Goal: Information Seeking & Learning: Learn about a topic

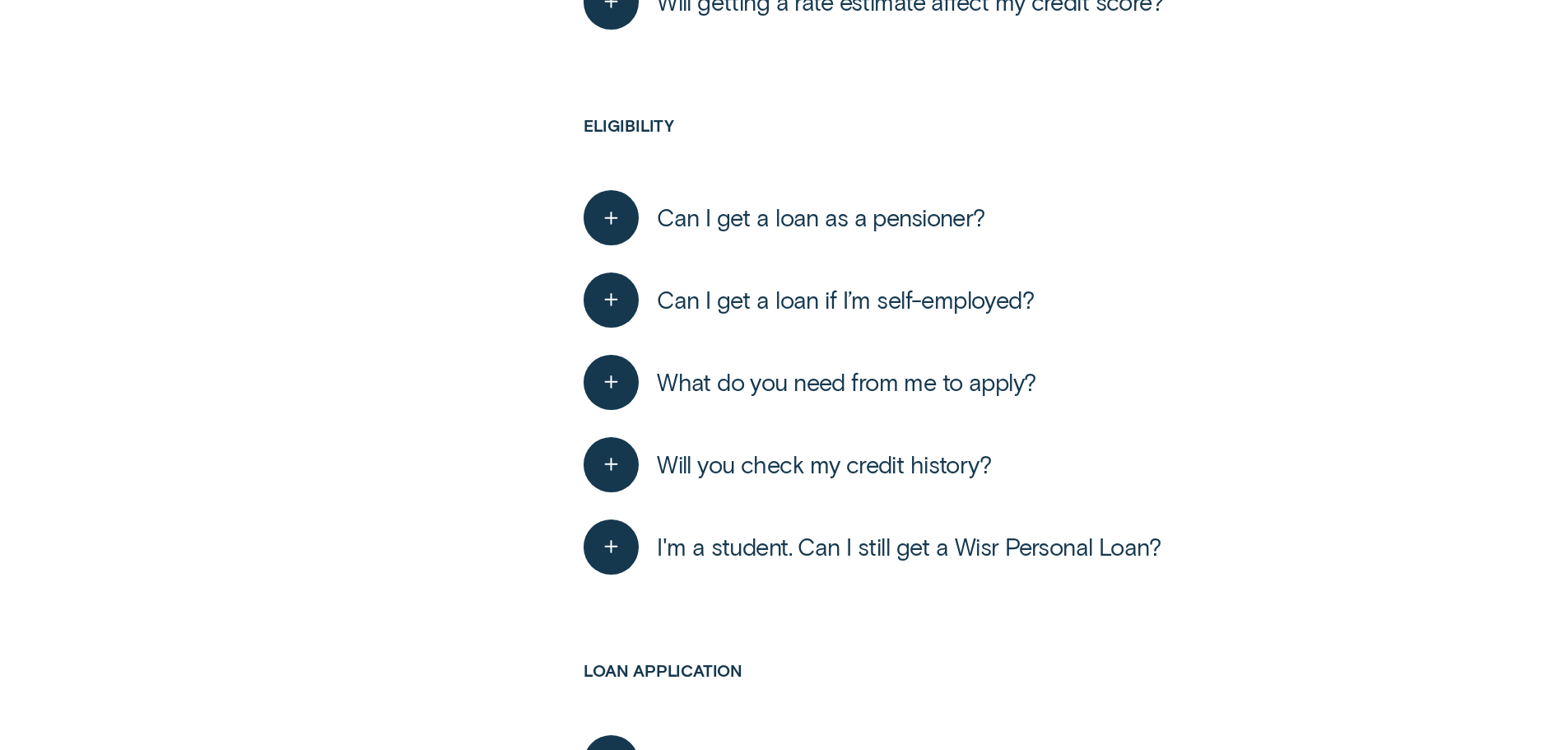
scroll to position [1482, 0]
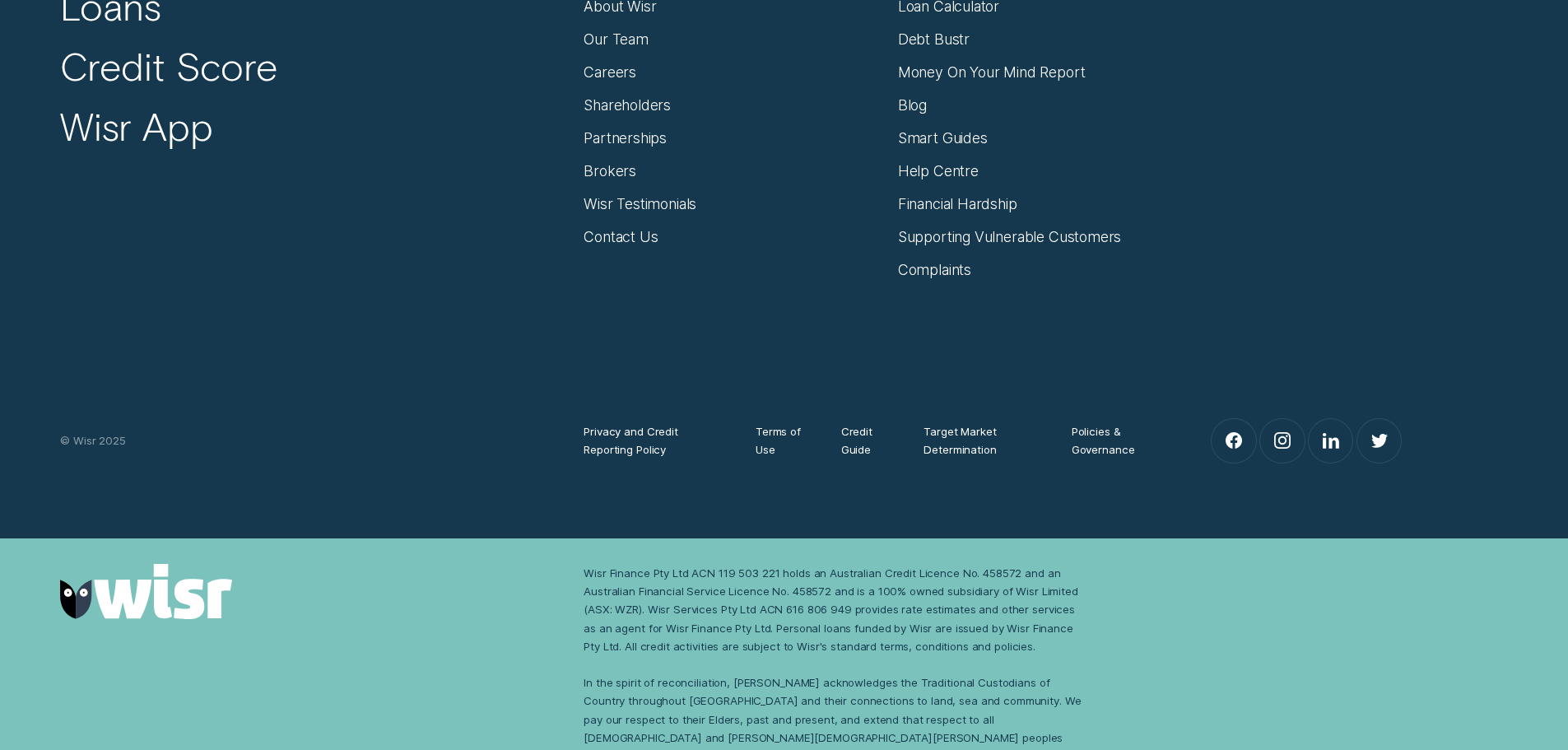
scroll to position [597, 0]
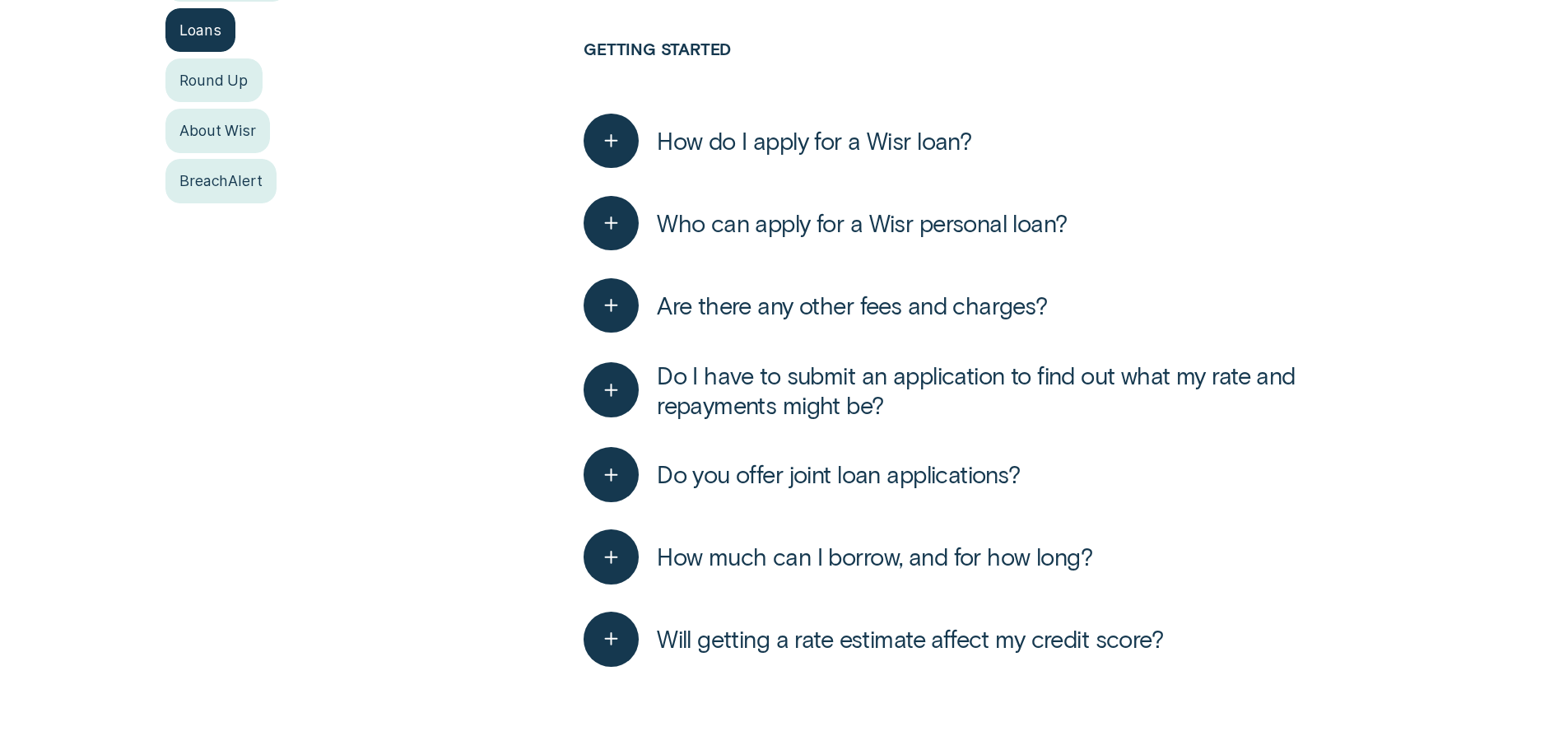
click at [877, 635] on span "Will getting a rate estimate affect my credit score?" at bounding box center [910, 638] width 506 height 30
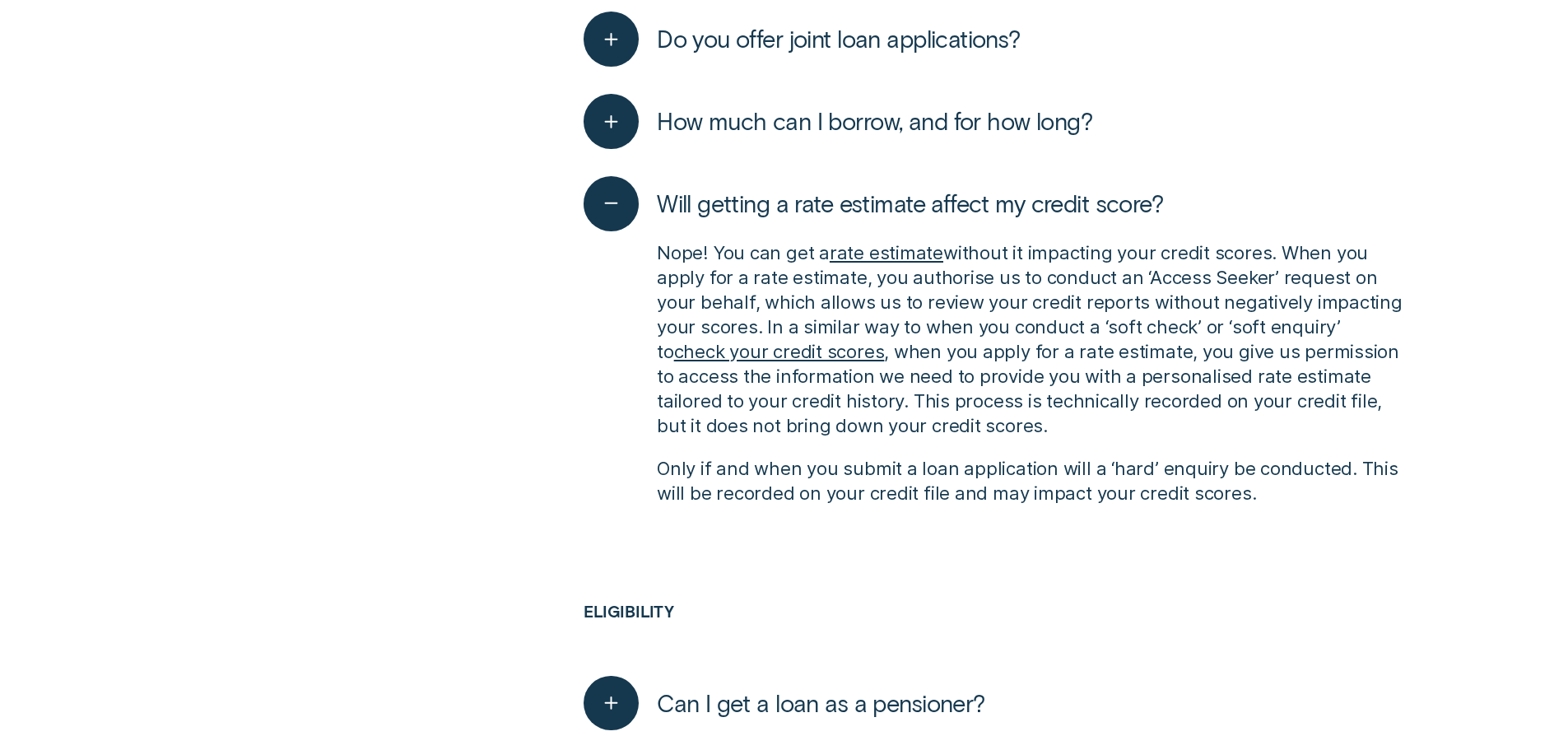
scroll to position [1091, 0]
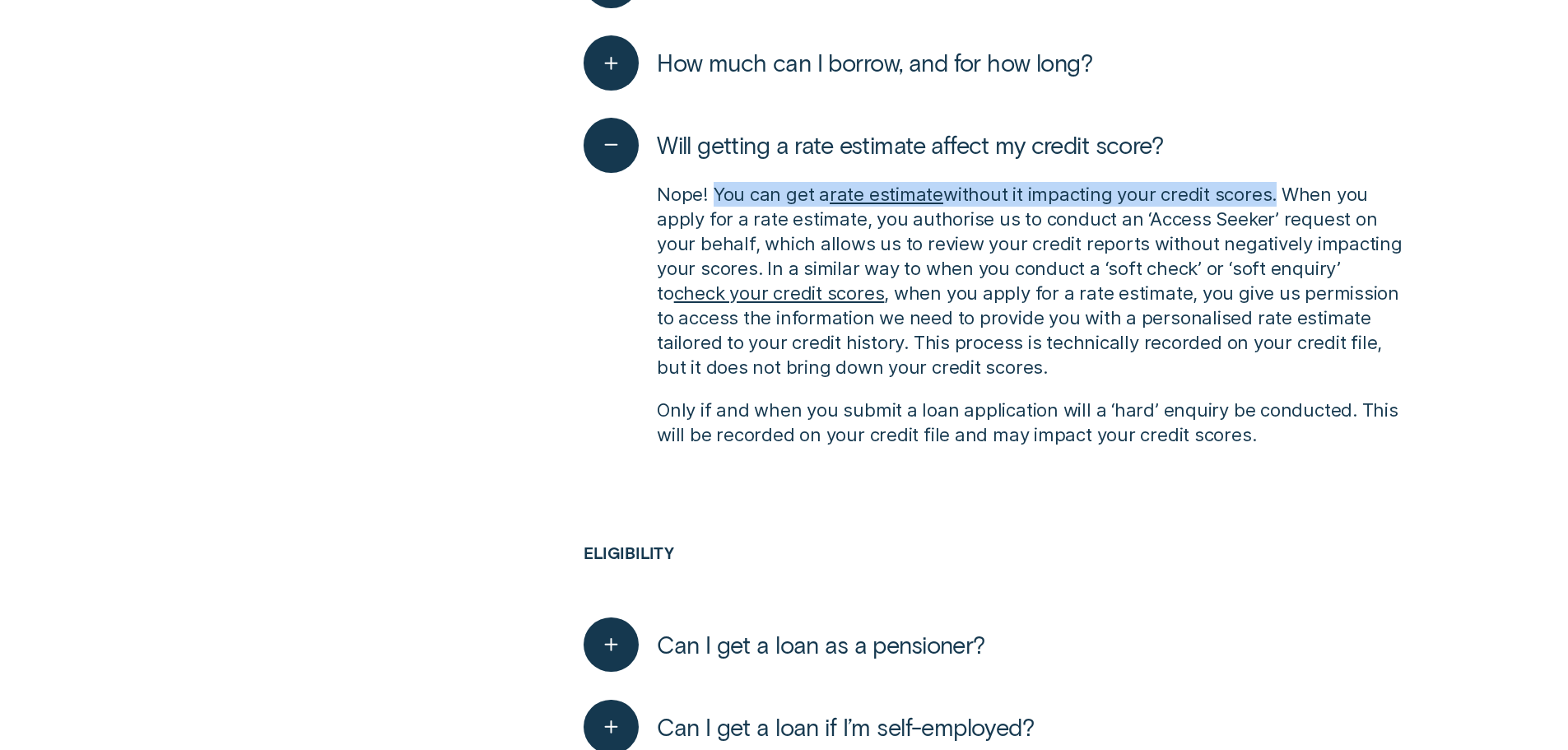
drag, startPoint x: 715, startPoint y: 194, endPoint x: 1275, endPoint y: 193, distance: 560.0
click at [1275, 193] on p "Nope! You can get a rate estimate without it impacting your credit scores. When…" at bounding box center [1029, 280] width 745 height 198
copy p "You can get a rate estimate without it impacting your credit scores"
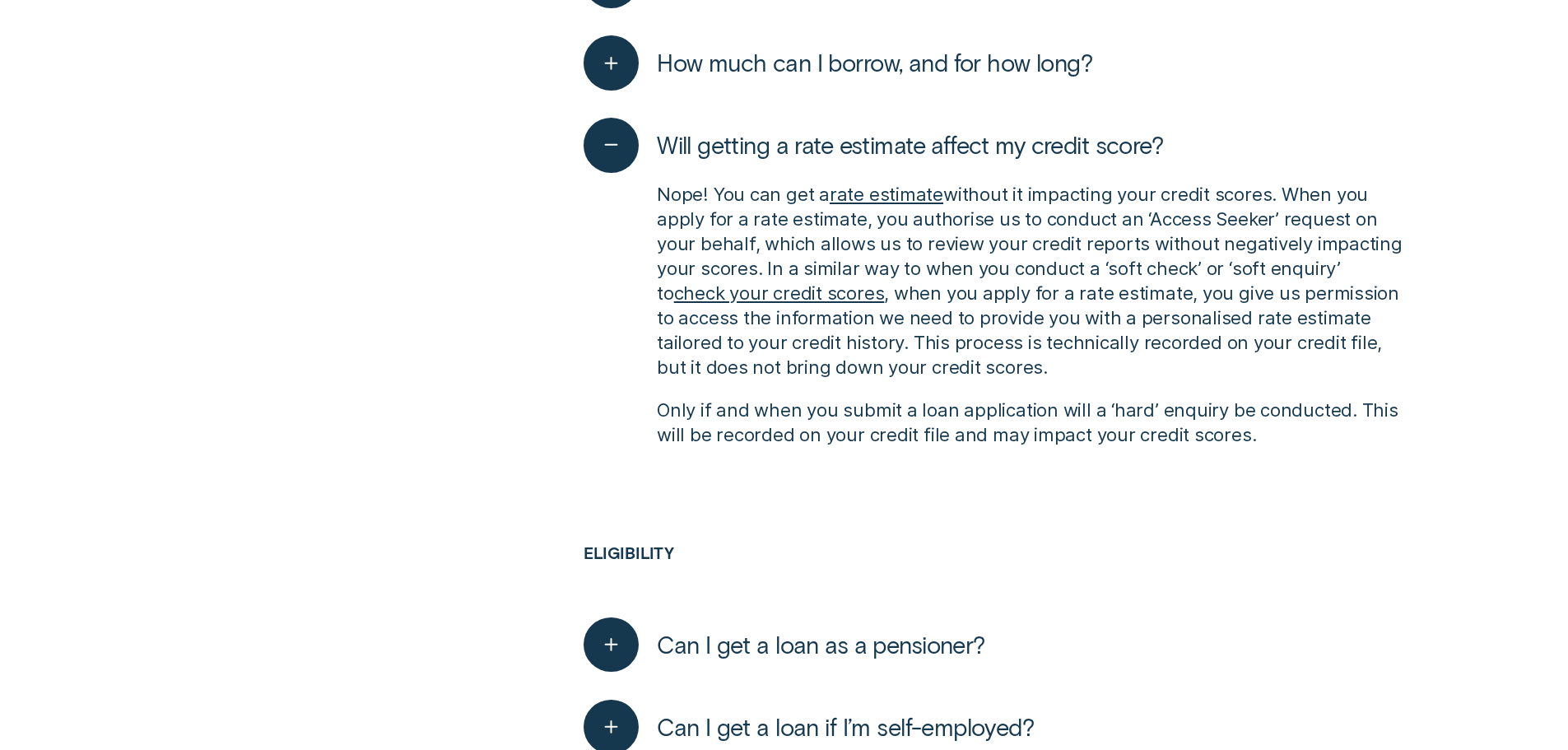
click at [1213, 261] on p "Nope! You can get a rate estimate without it impacting your credit scores. When…" at bounding box center [1029, 280] width 745 height 198
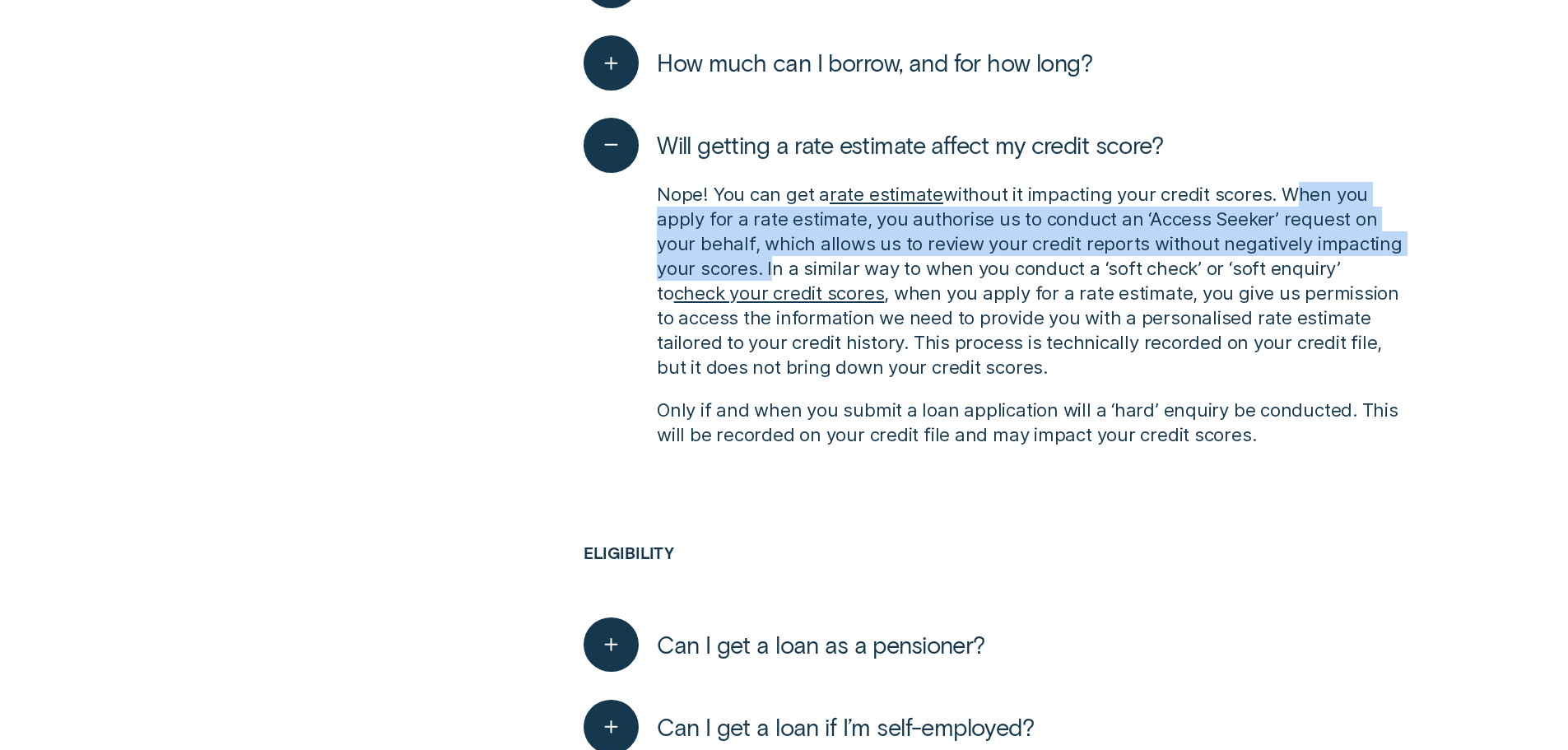
drag, startPoint x: 764, startPoint y: 270, endPoint x: 1289, endPoint y: 184, distance: 532.0
click at [1289, 184] on p "Nope! You can get a rate estimate without it impacting your credit scores. When…" at bounding box center [1029, 280] width 745 height 198
copy p "When you apply for a rate estimate, you authorise us to conduct an ‘Access Seek…"
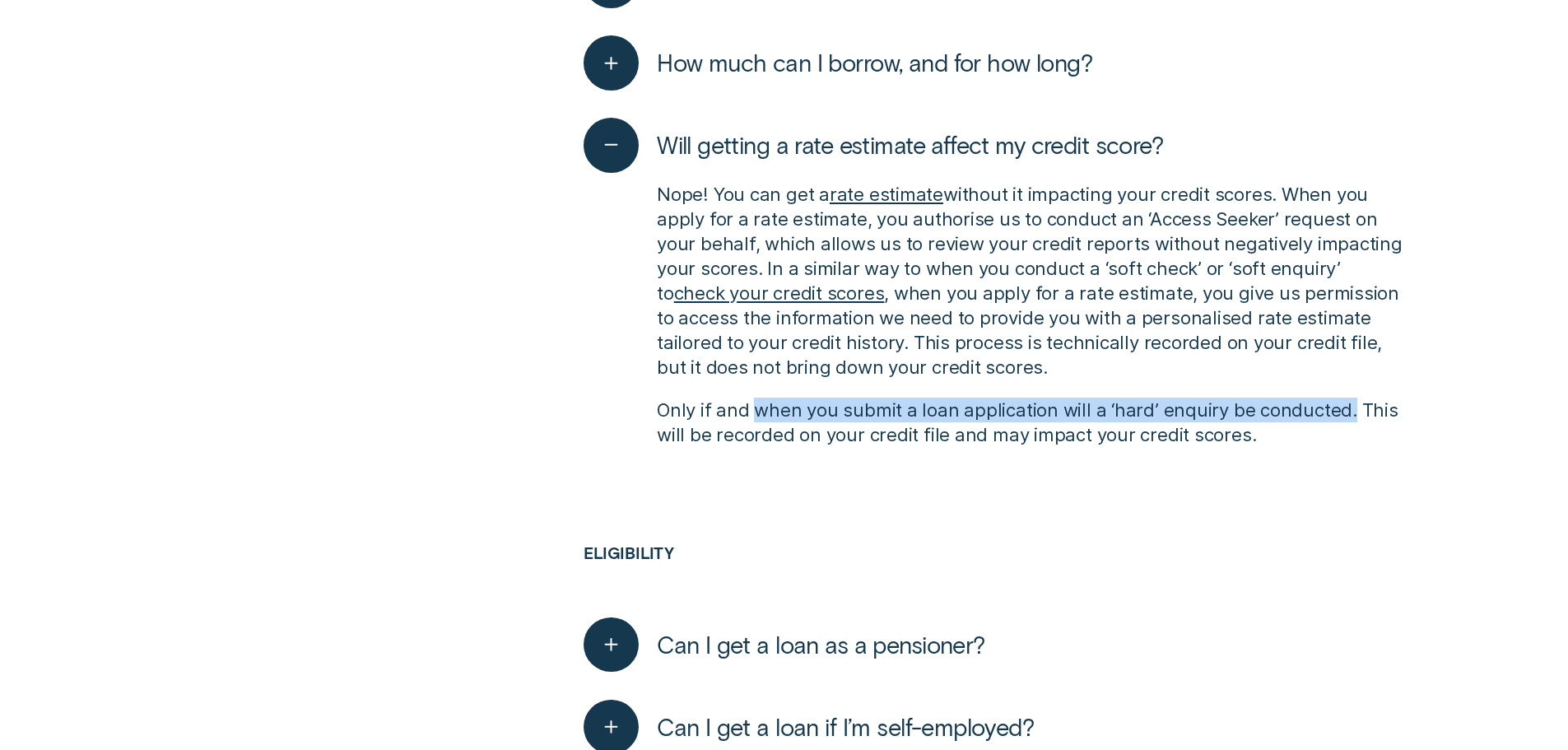
drag, startPoint x: 1342, startPoint y: 407, endPoint x: 725, endPoint y: 415, distance: 617.1
click at [757, 395] on div "Nope! You can get a rate estimate without it impacting your credit scores. When…" at bounding box center [993, 314] width 819 height 283
copy p "when you submit a loan application will a ‘hard’ enquiry be conducted."
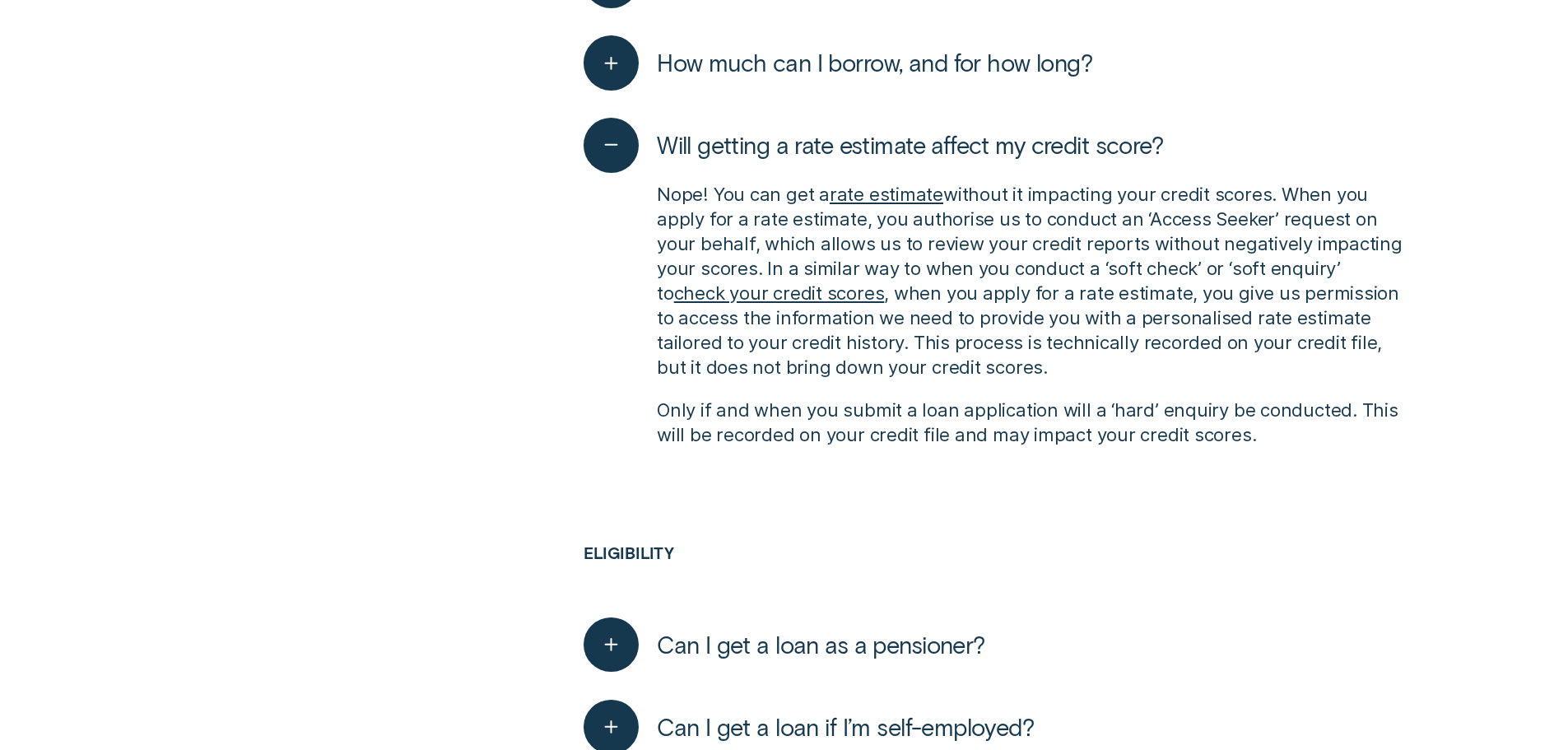
click at [1242, 452] on div "Nope! You can get a rate estimate without it impacting your credit scores. When…" at bounding box center [993, 314] width 819 height 283
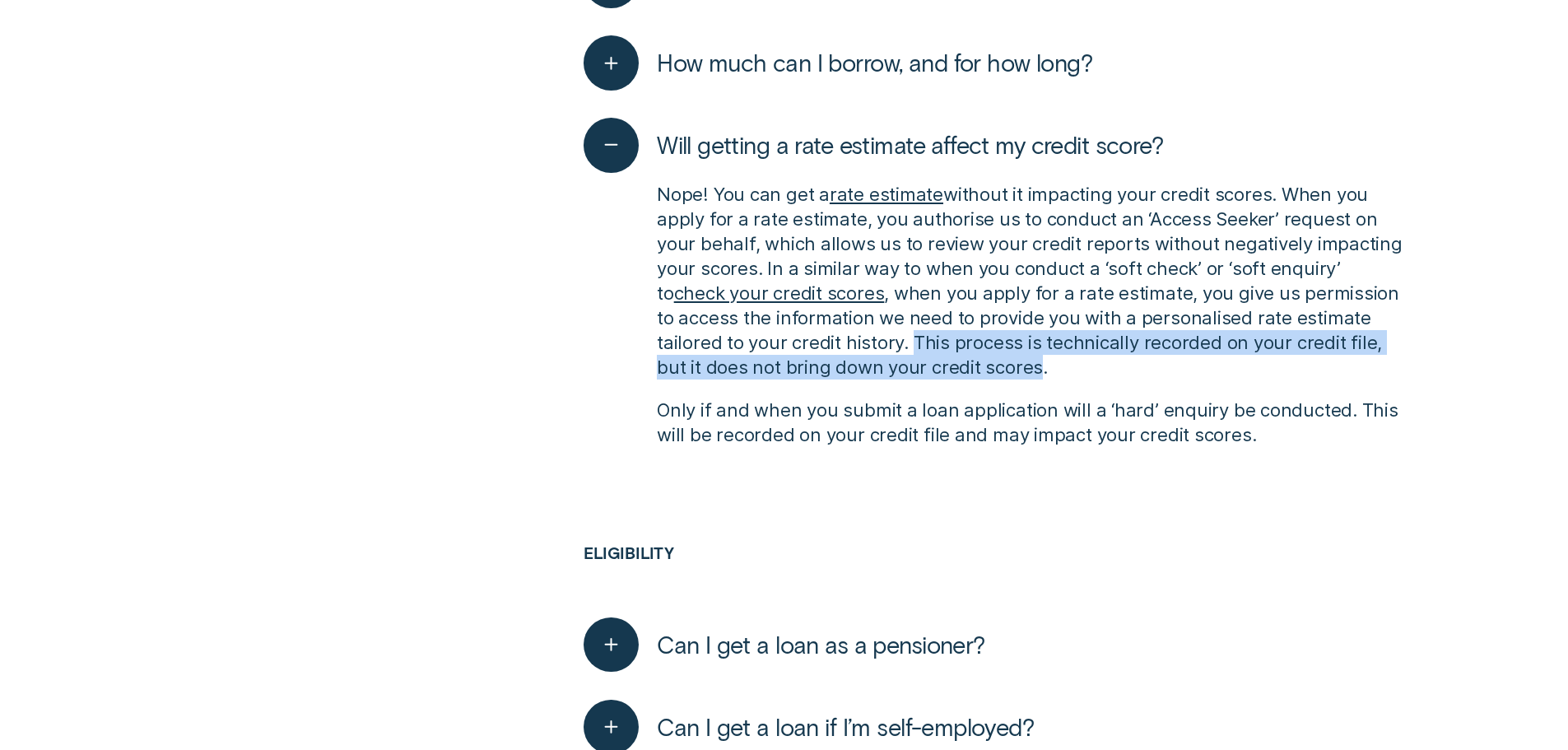
drag, startPoint x: 1038, startPoint y: 368, endPoint x: 914, endPoint y: 340, distance: 127.1
click at [914, 340] on p "Nope! You can get a rate estimate without it impacting your credit scores. When…" at bounding box center [1029, 280] width 745 height 198
drag, startPoint x: 1031, startPoint y: 375, endPoint x: 1049, endPoint y: 375, distance: 18.0
click at [1031, 375] on p "Nope! You can get a rate estimate without it impacting your credit scores. When…" at bounding box center [1029, 280] width 745 height 198
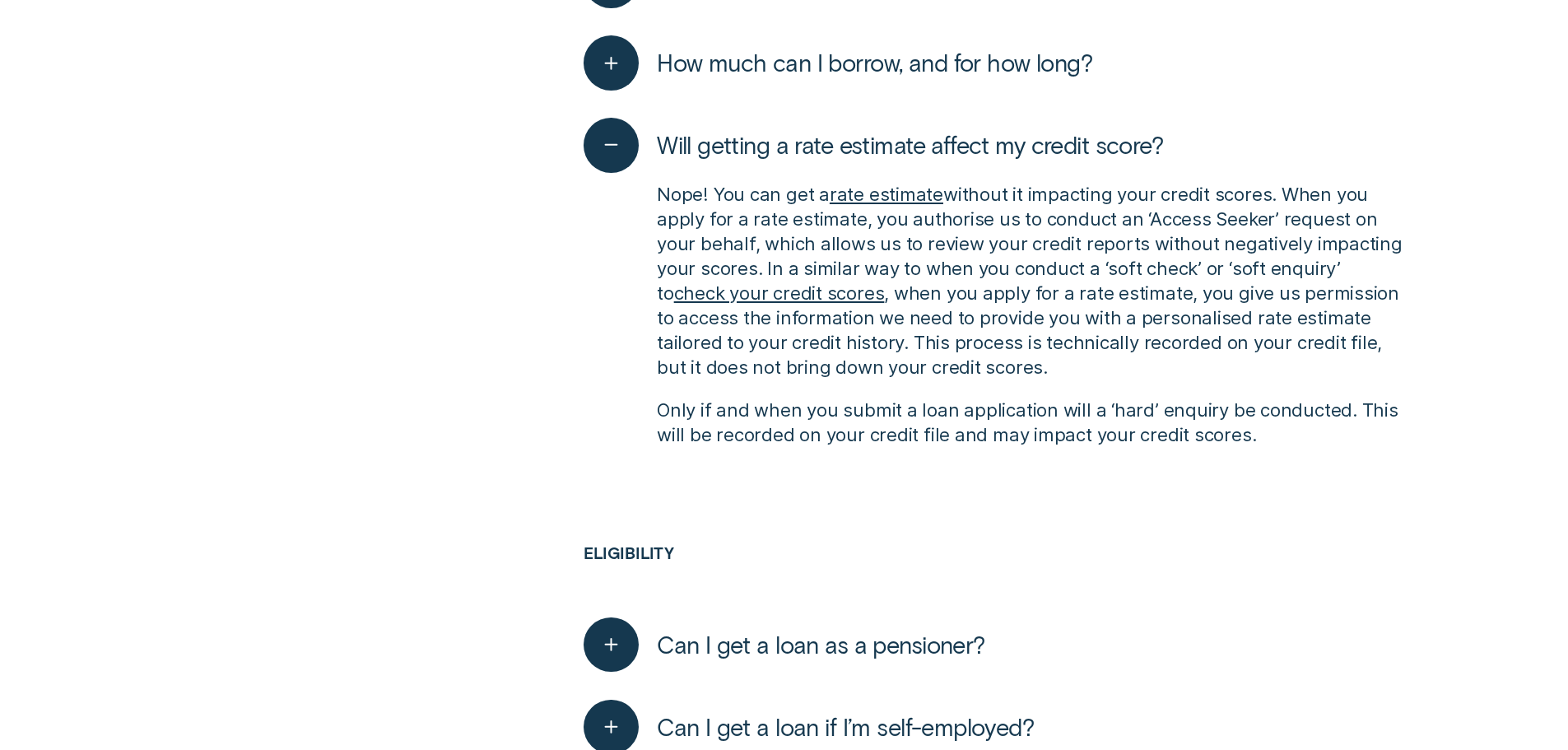
drag, startPoint x: 1067, startPoint y: 377, endPoint x: 915, endPoint y: 341, distance: 156.2
click at [915, 341] on p "Nope! You can get a rate estimate without it impacting your credit scores. When…" at bounding box center [1029, 280] width 745 height 198
copy p "This process is technically recorded on your credit file, but it does not bring…"
click at [1266, 445] on p "Only if and when you submit a loan application will a ‘hard’ enquiry be conduct…" at bounding box center [1029, 422] width 745 height 50
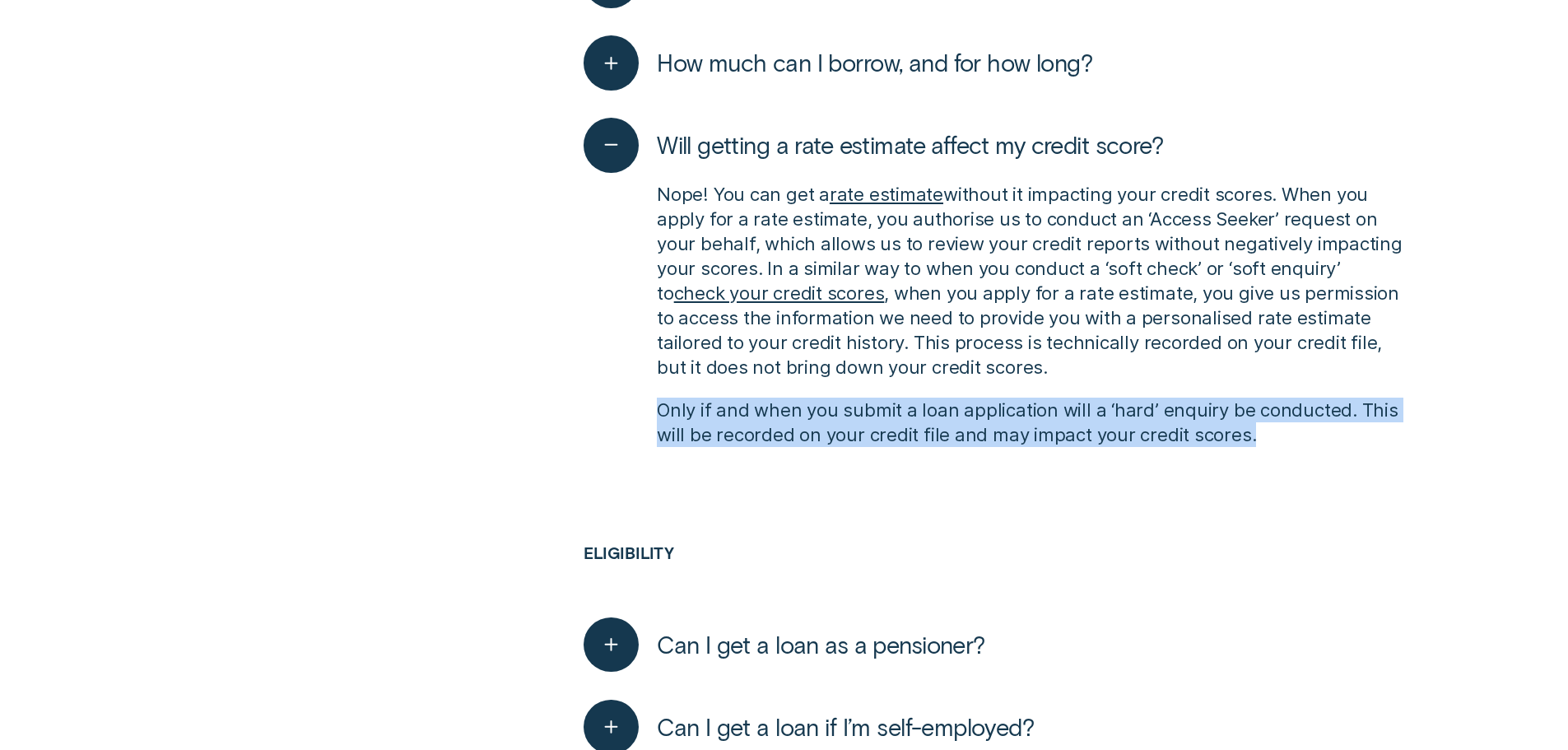
drag, startPoint x: 1167, startPoint y: 437, endPoint x: 640, endPoint y: 416, distance: 527.4
click at [640, 416] on div "Nope! You can get a rate estimate without it impacting your credit scores. When…" at bounding box center [993, 314] width 819 height 283
copy p "Only if and when you submit a loan application will a ‘hard’ enquiry be conduct…"
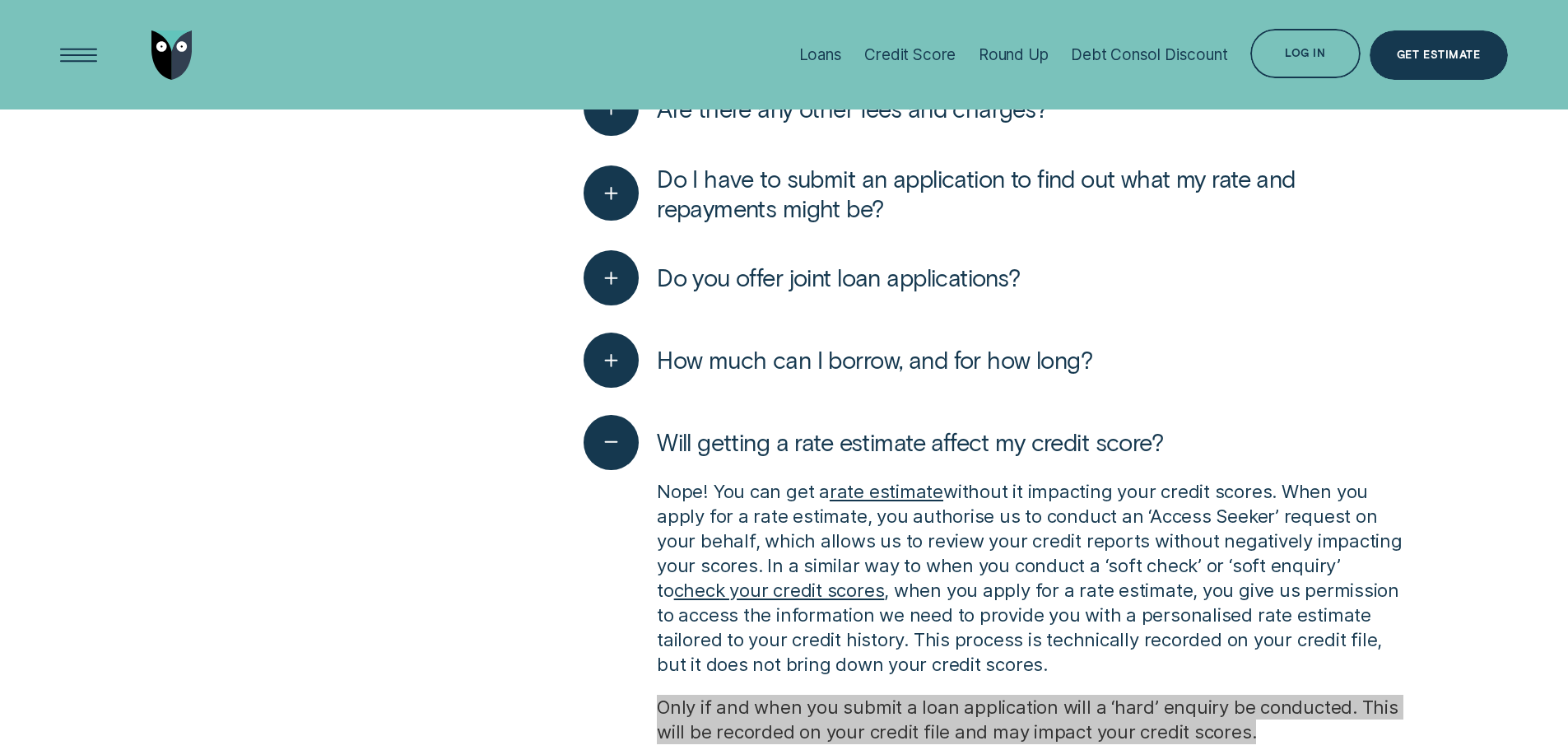
scroll to position [762, 0]
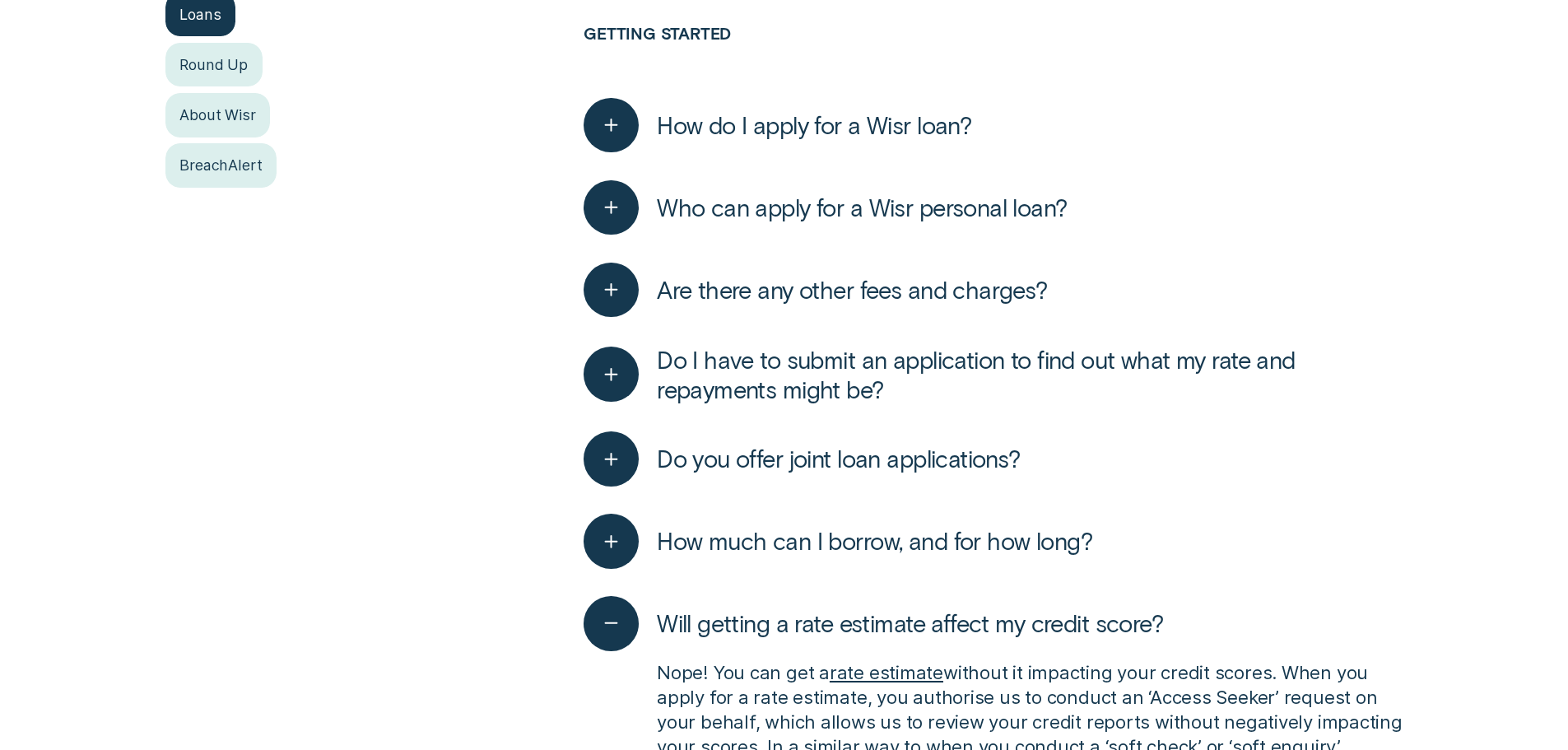
scroll to position [597, 0]
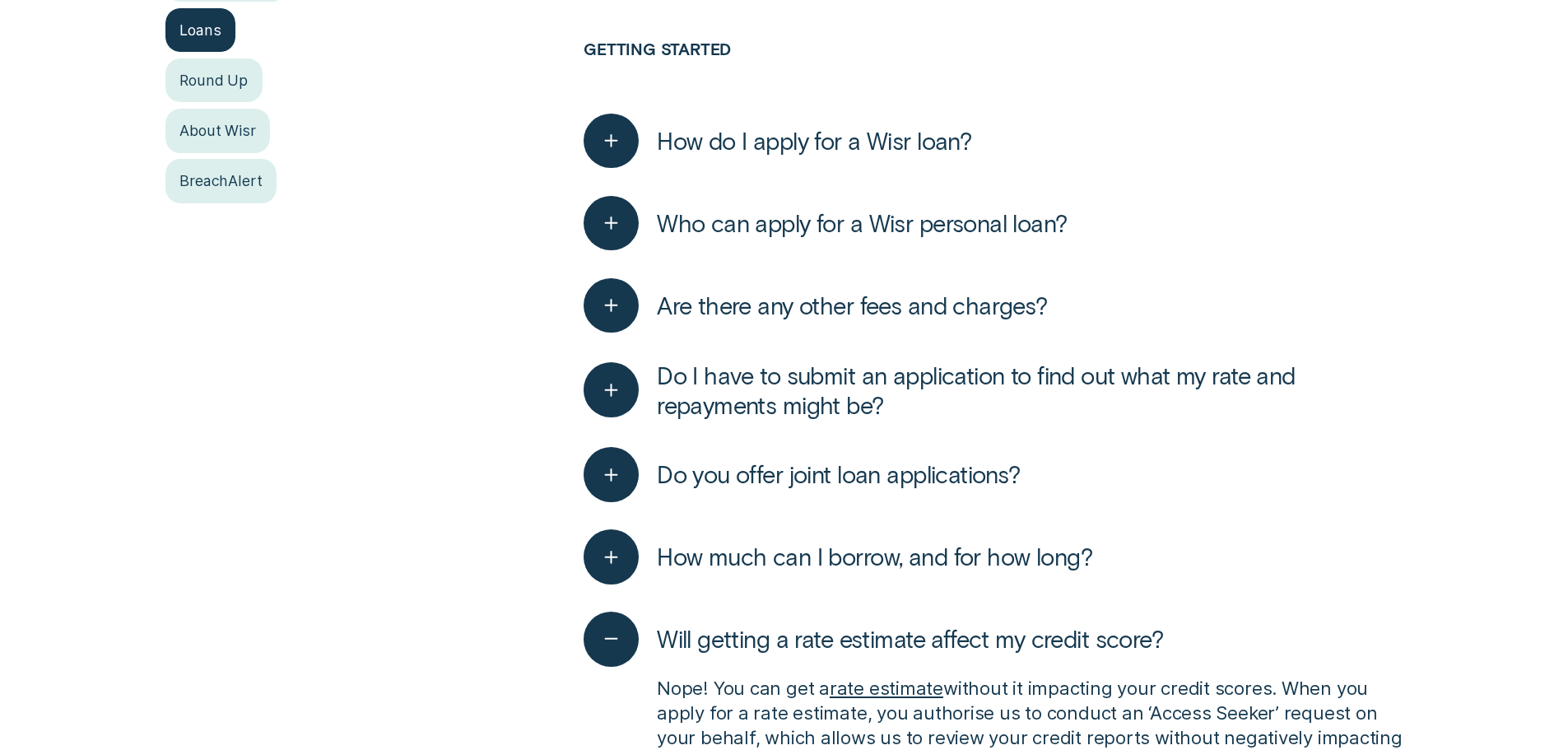
click at [805, 625] on span "Will getting a rate estimate affect my credit score?" at bounding box center [910, 638] width 506 height 30
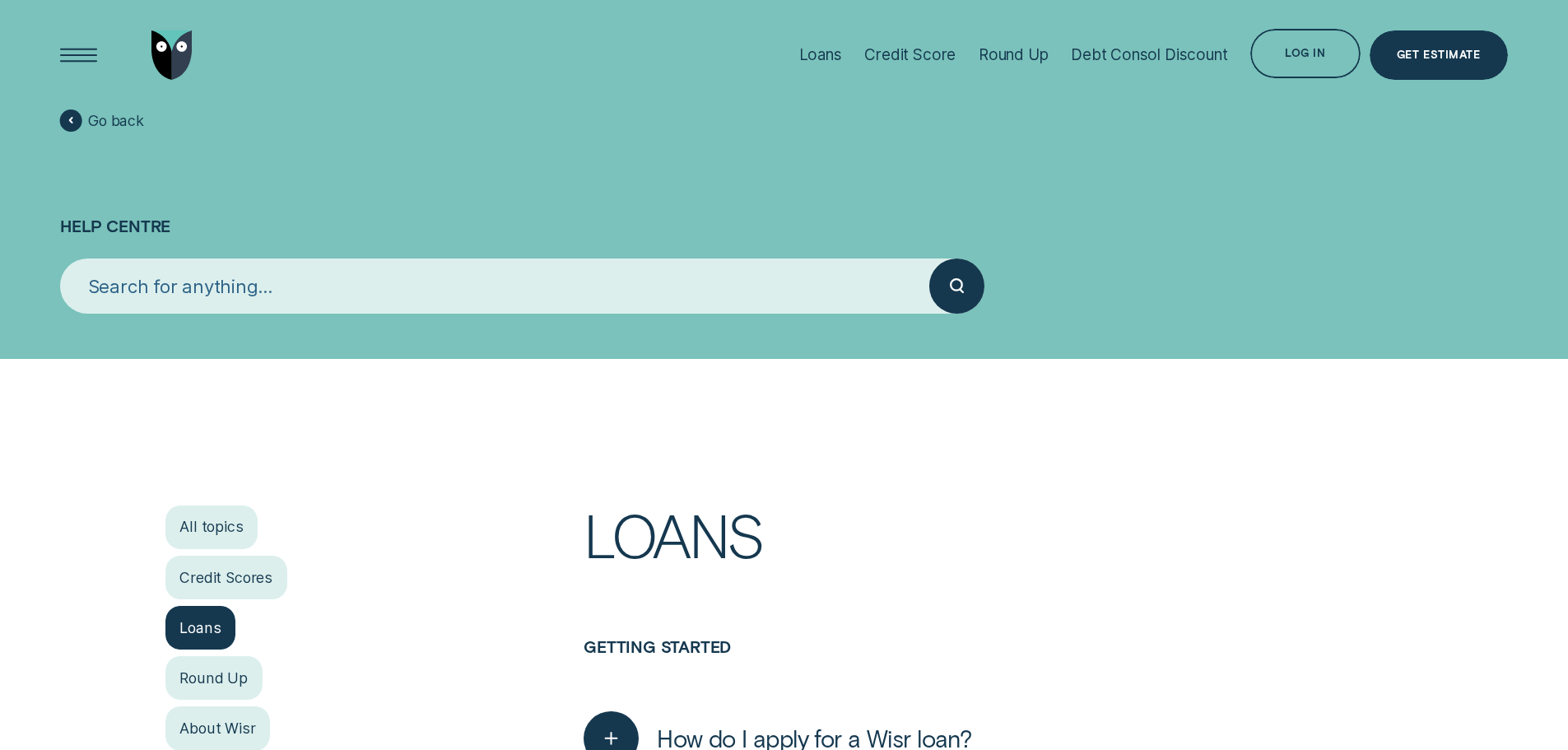
scroll to position [412, 0]
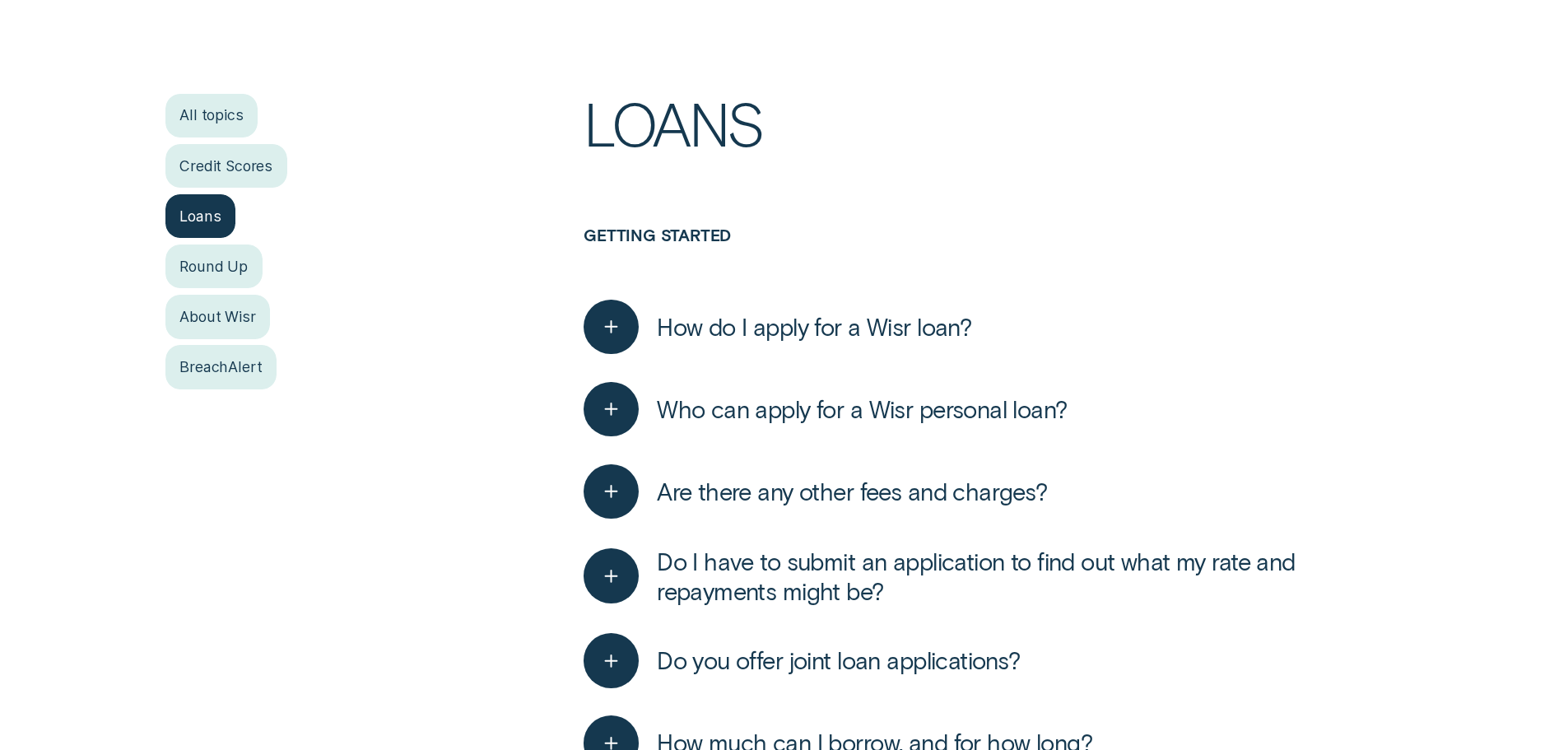
click at [790, 410] on span "Who can apply for a Wisr personal loan?" at bounding box center [861, 409] width 410 height 30
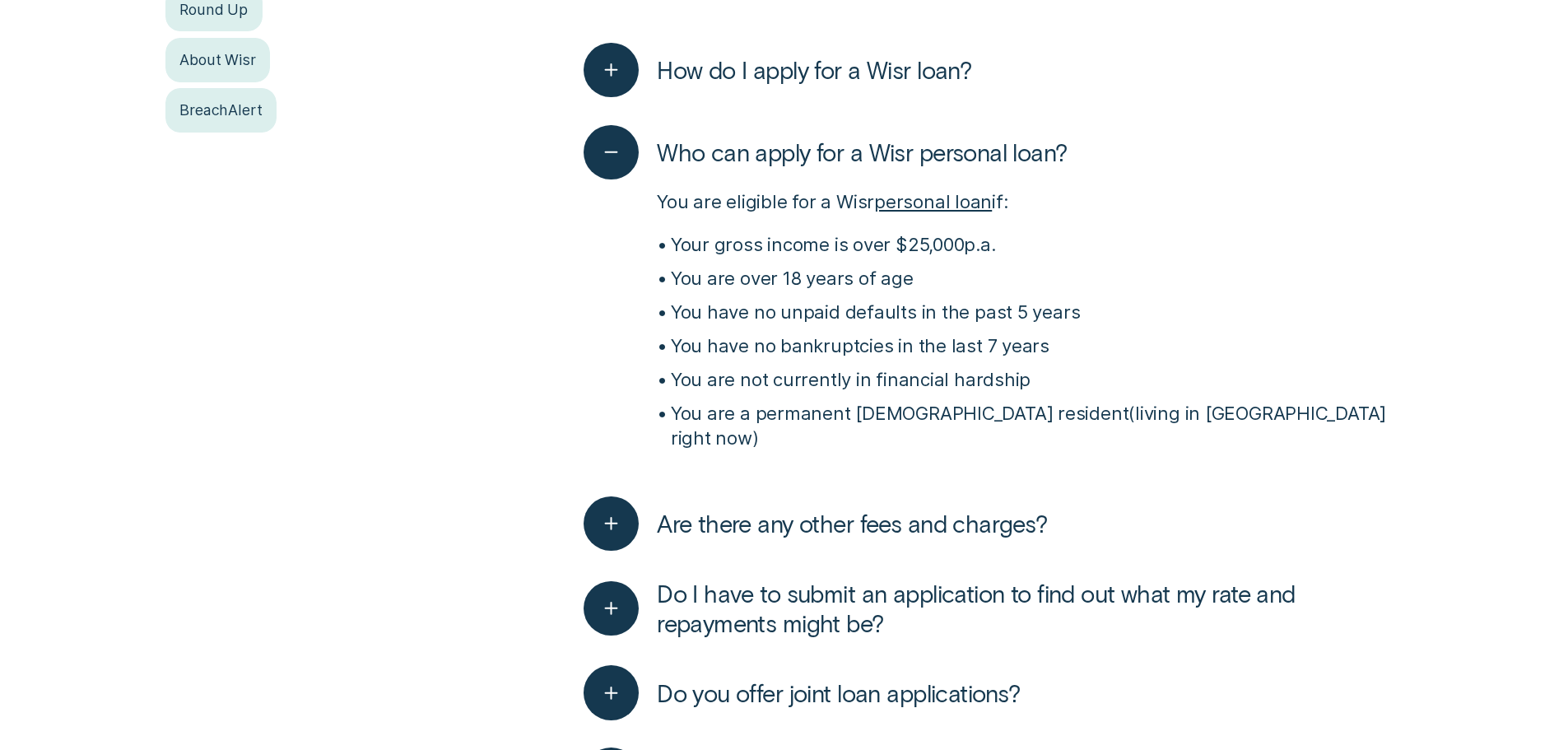
scroll to position [675, 0]
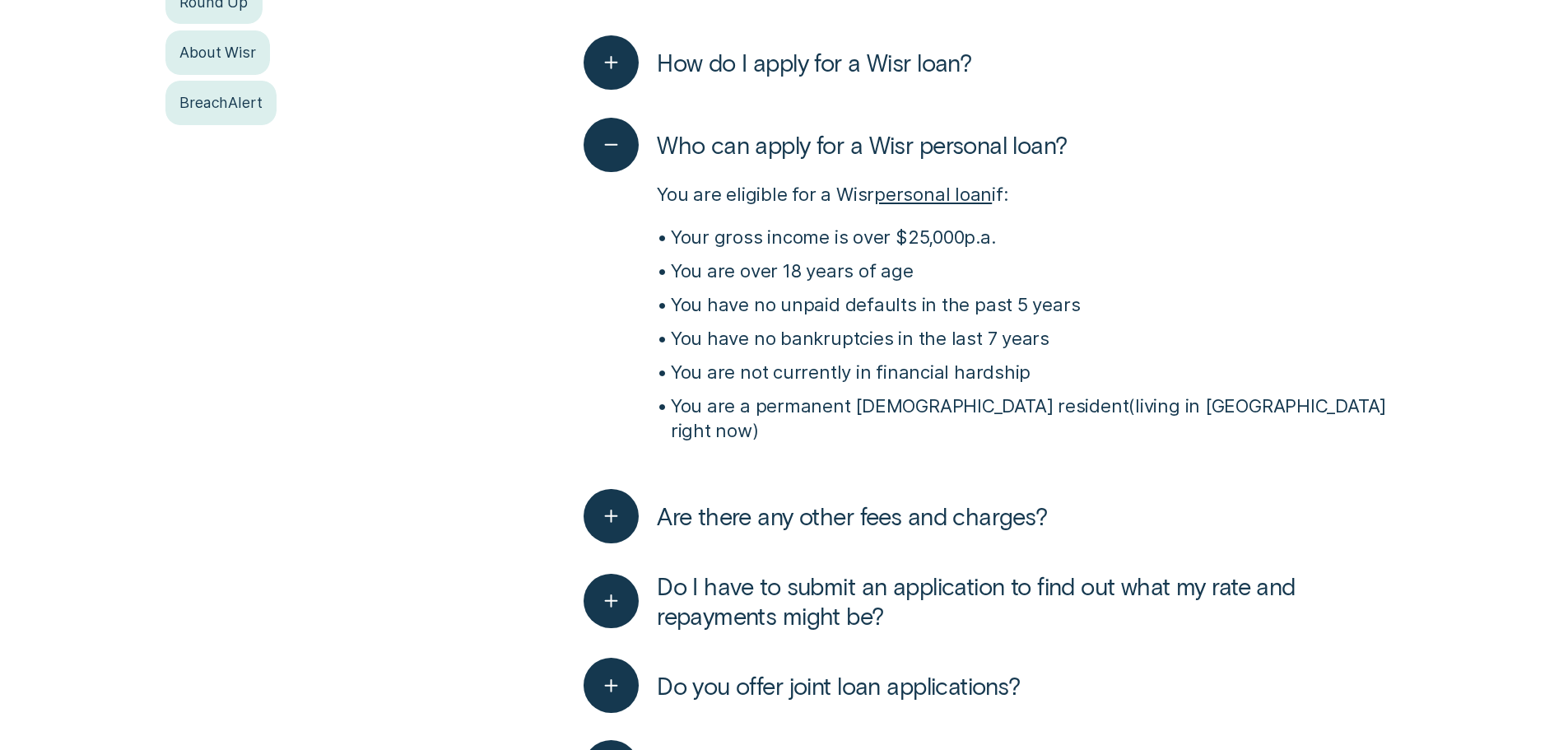
click at [808, 158] on span "Who can apply for a Wisr personal loan?" at bounding box center [861, 144] width 410 height 30
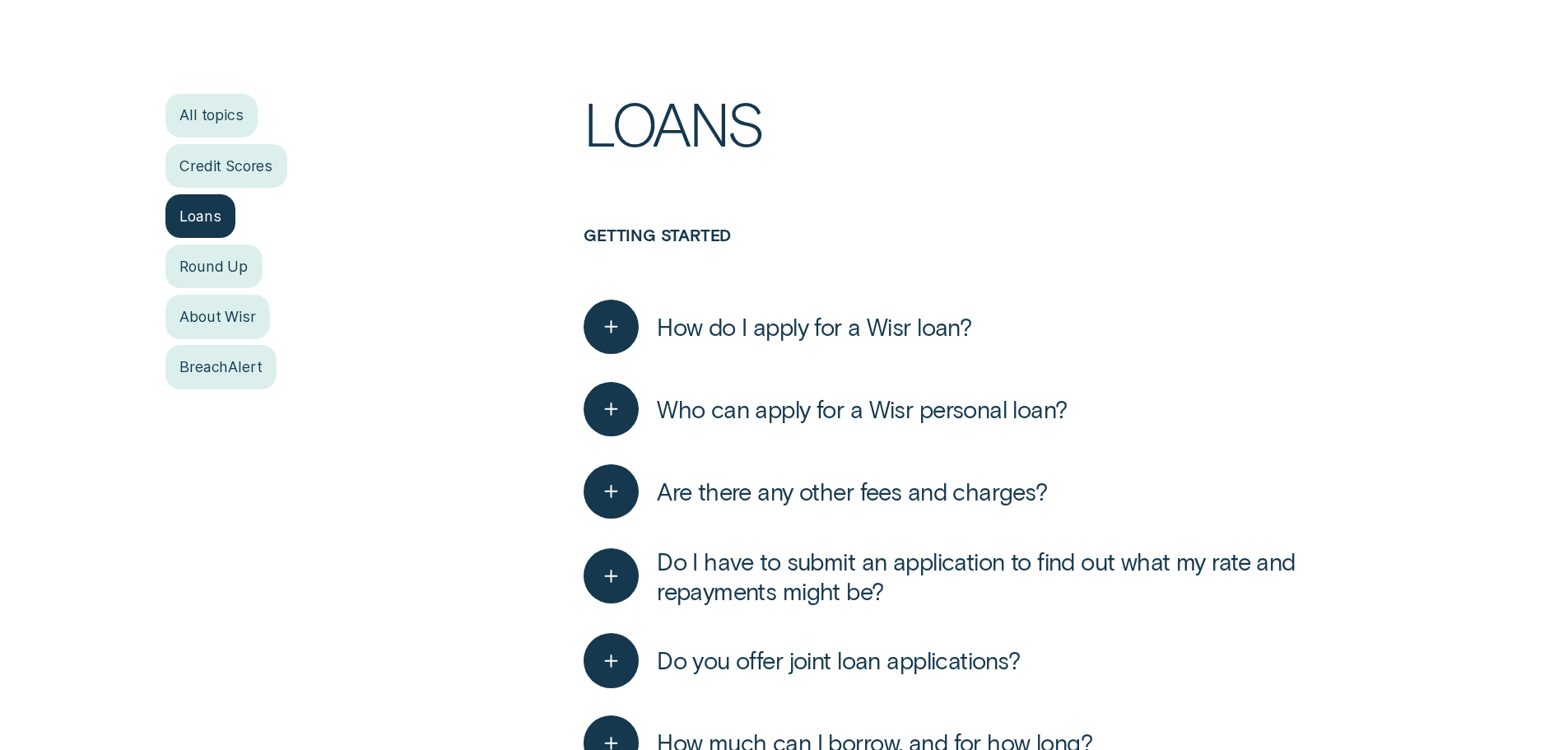
scroll to position [494, 0]
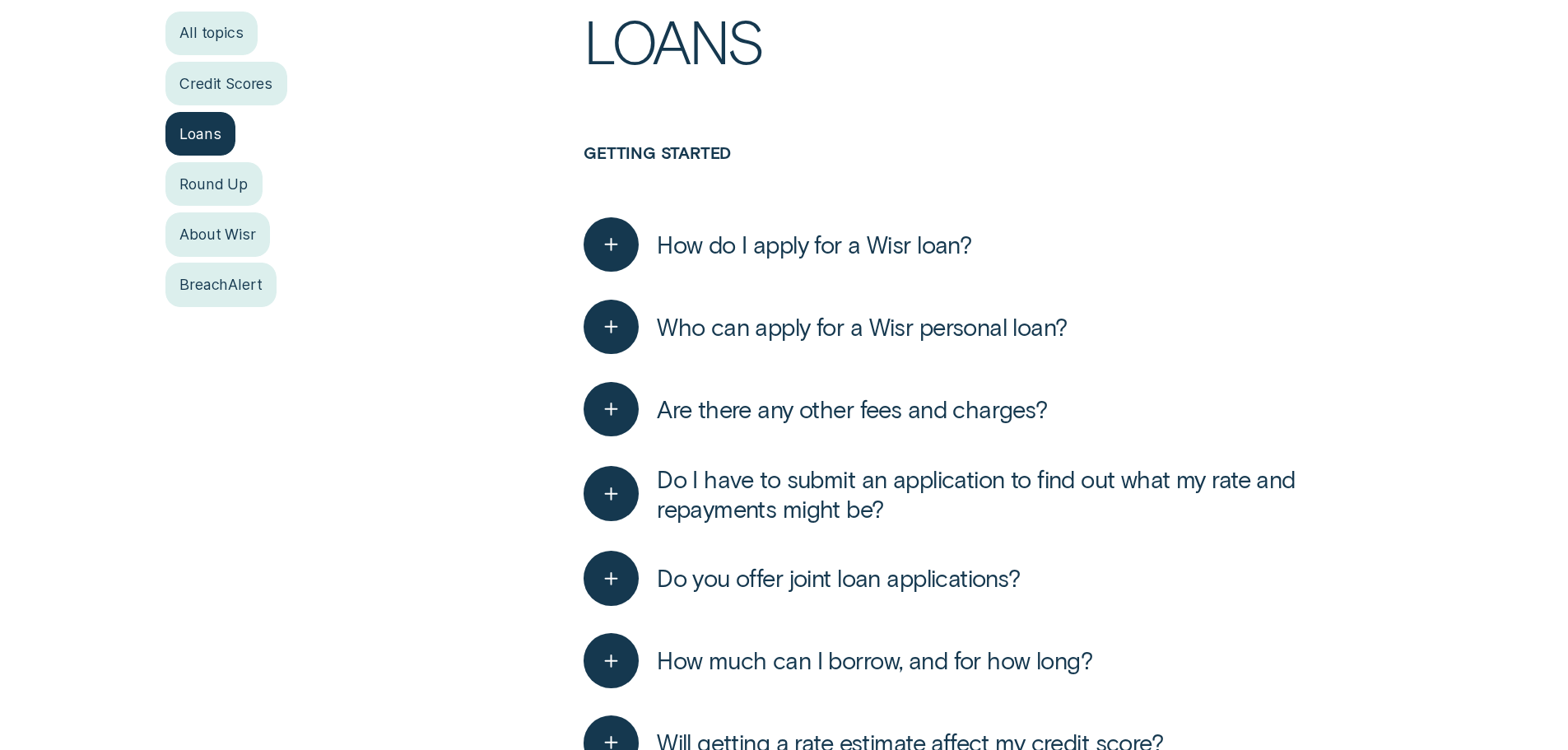
click at [804, 486] on span "Do I have to submit an application to find out what my rate and repayments migh…" at bounding box center [1029, 494] width 745 height 59
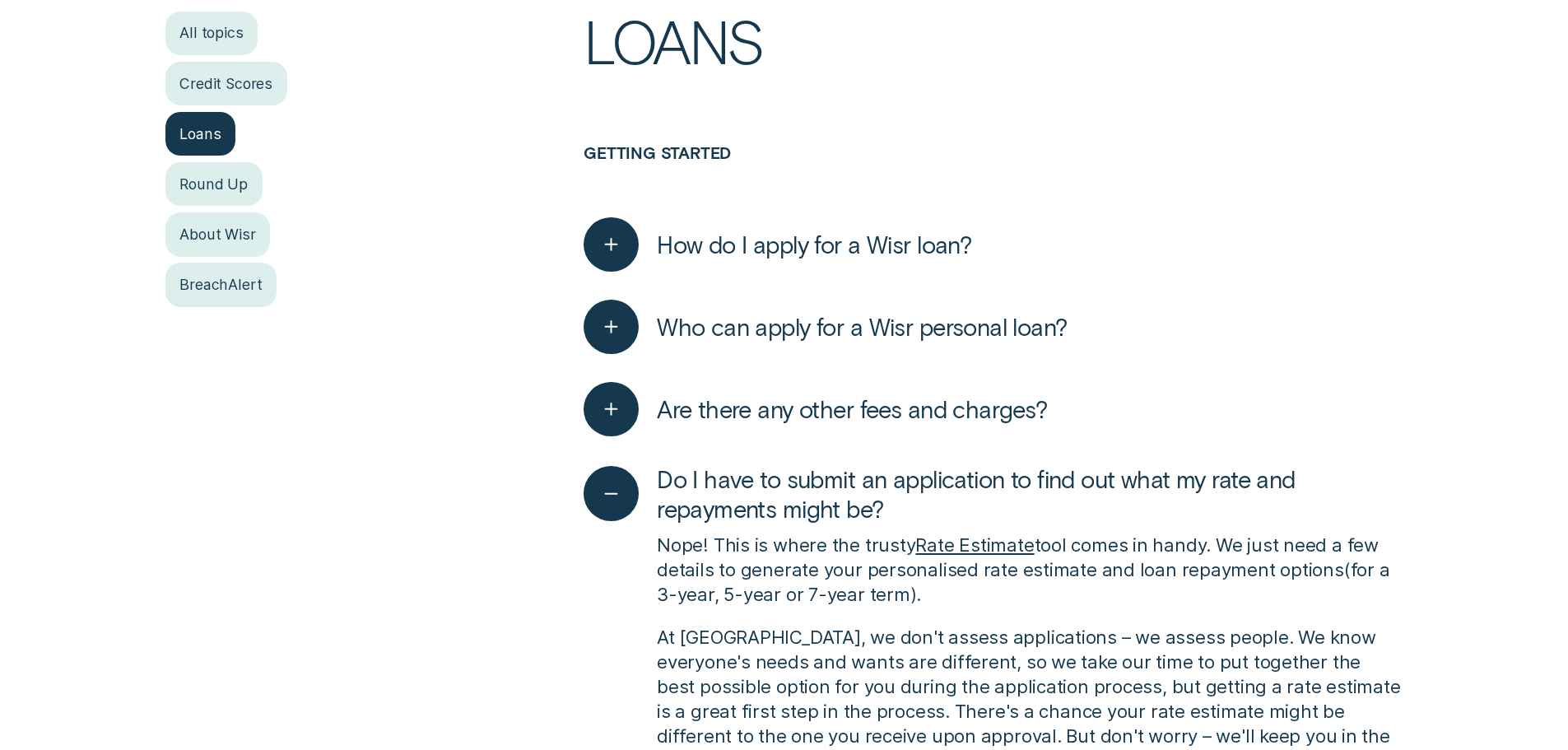
click at [802, 487] on span "Do I have to submit an application to find out what my rate and repayments migh…" at bounding box center [1029, 494] width 745 height 59
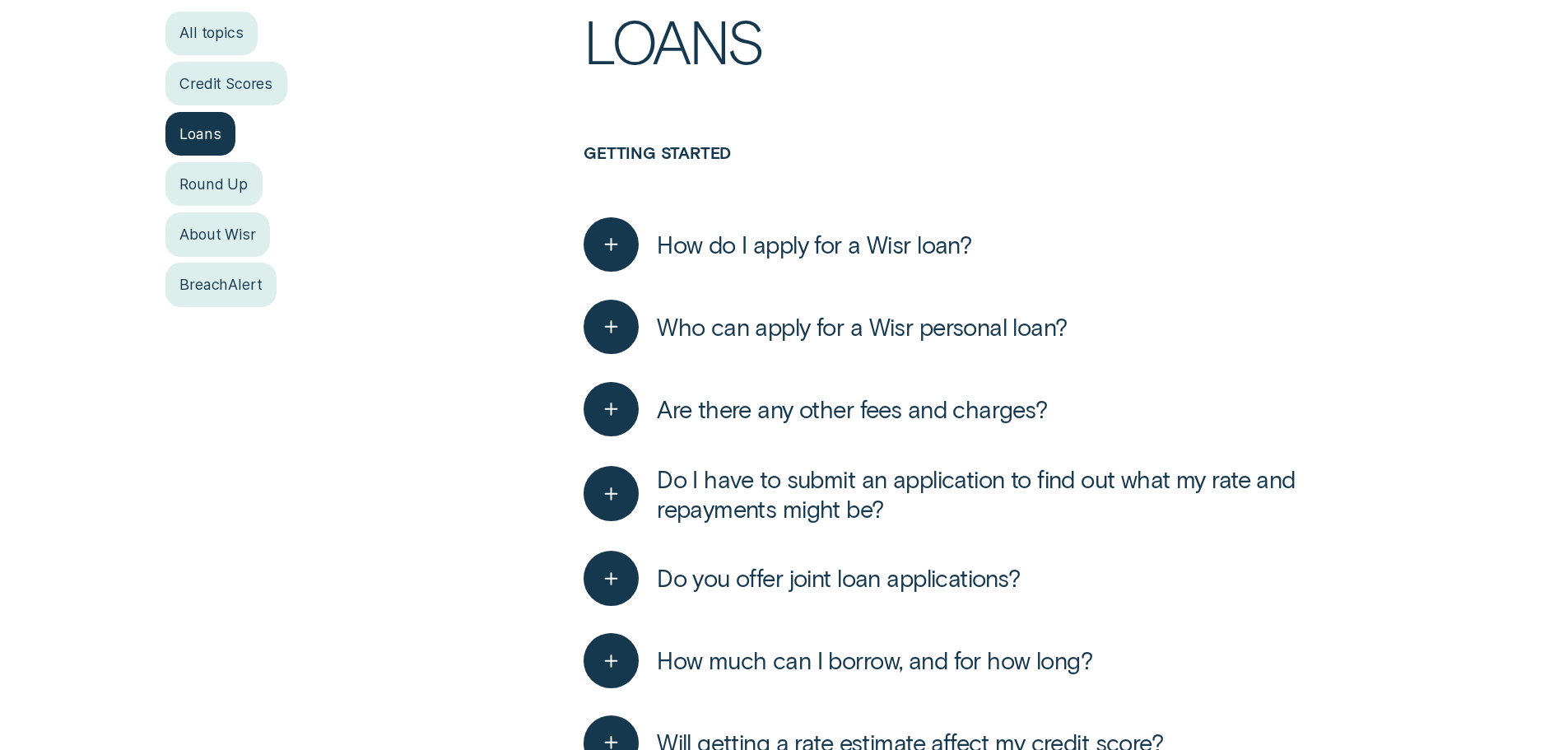
click at [793, 338] on span "Who can apply for a Wisr personal loan?" at bounding box center [861, 326] width 410 height 30
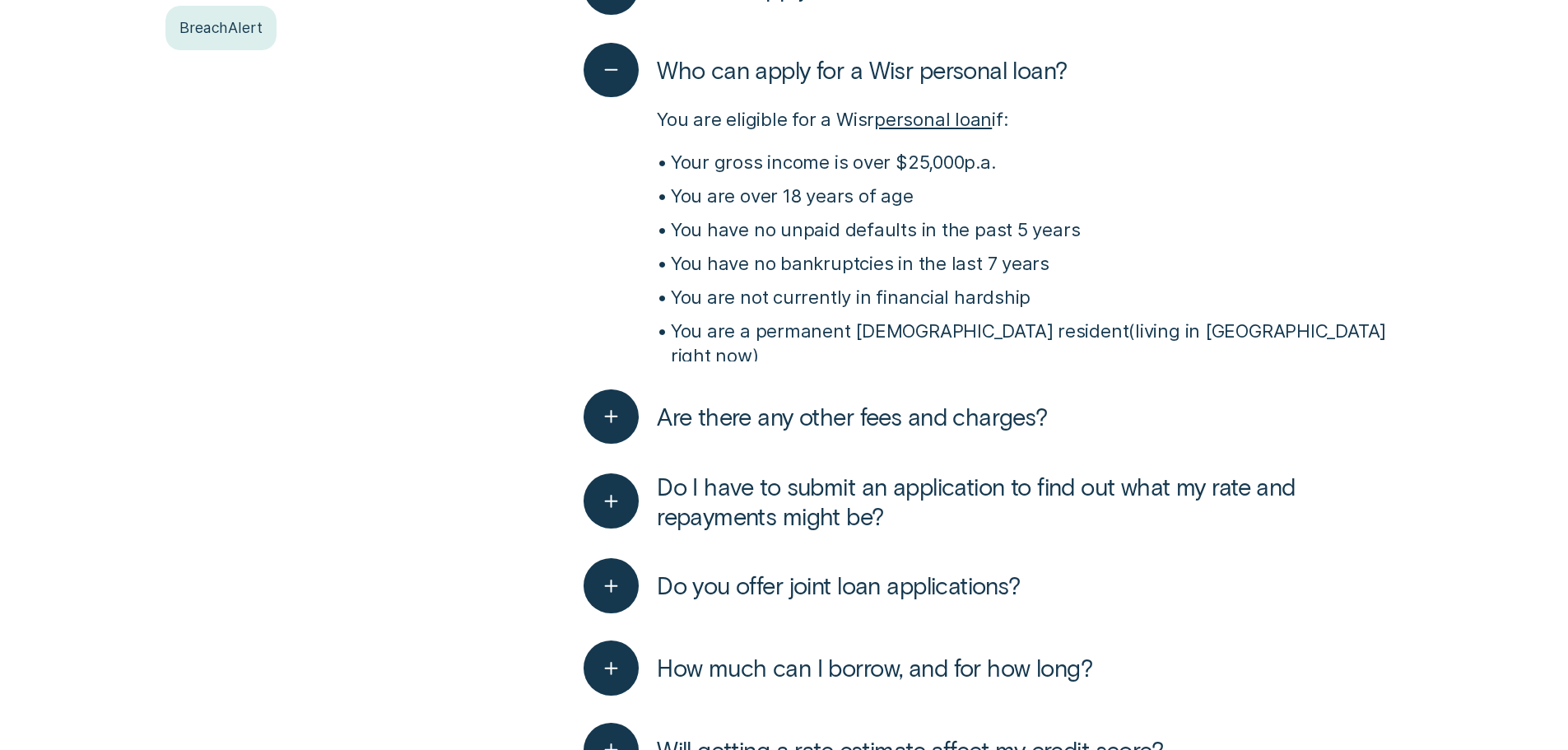
scroll to position [758, 0]
